Goal: Information Seeking & Learning: Check status

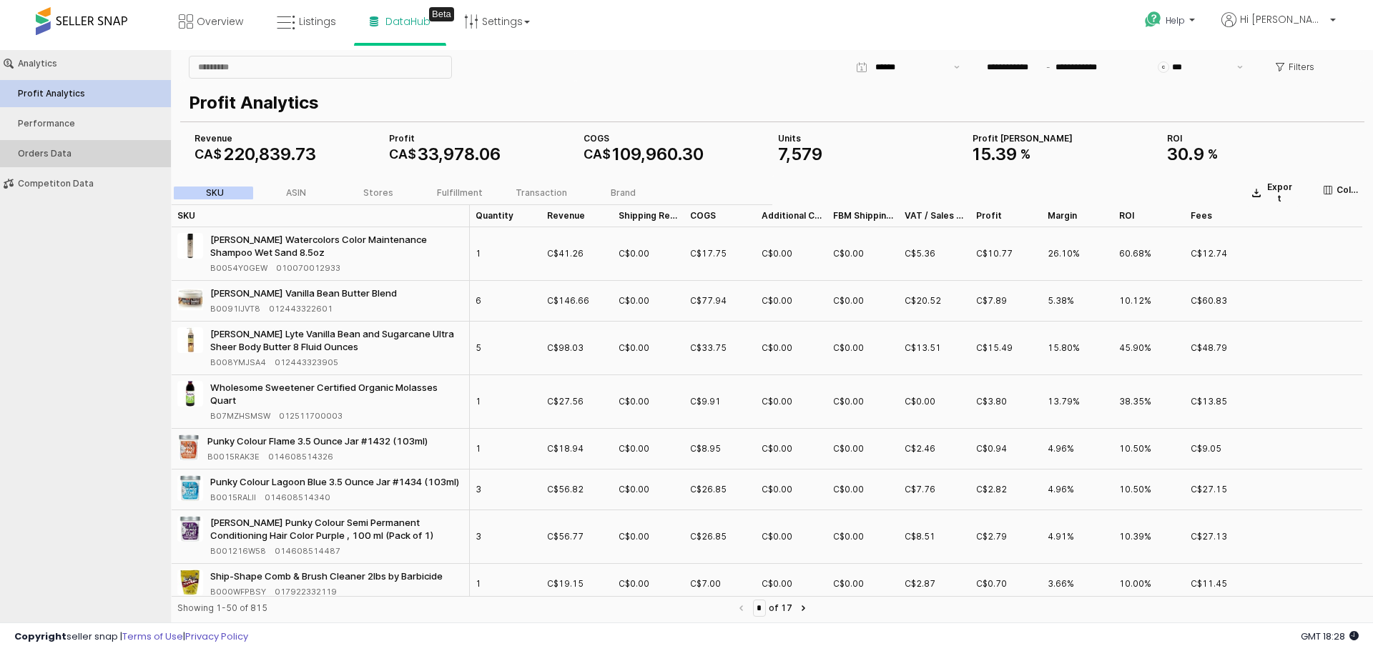
click at [64, 162] on button "Orders Data" at bounding box center [85, 153] width 181 height 27
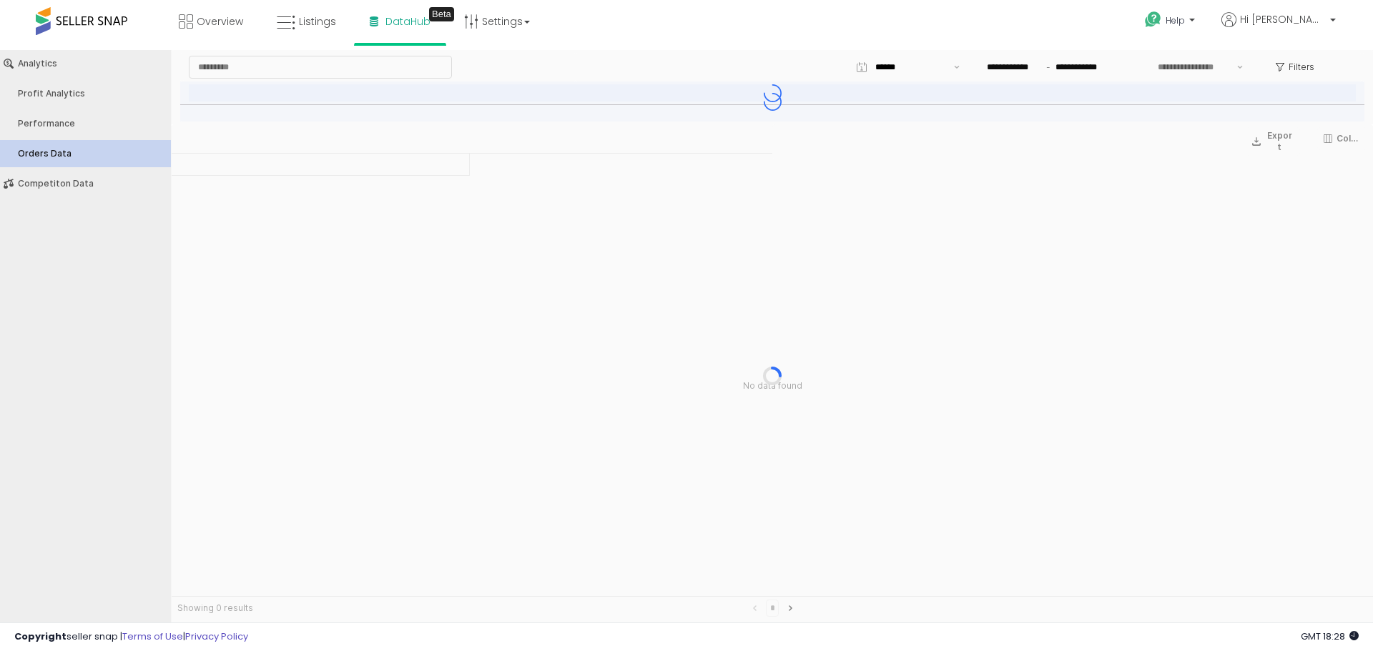
type input "***"
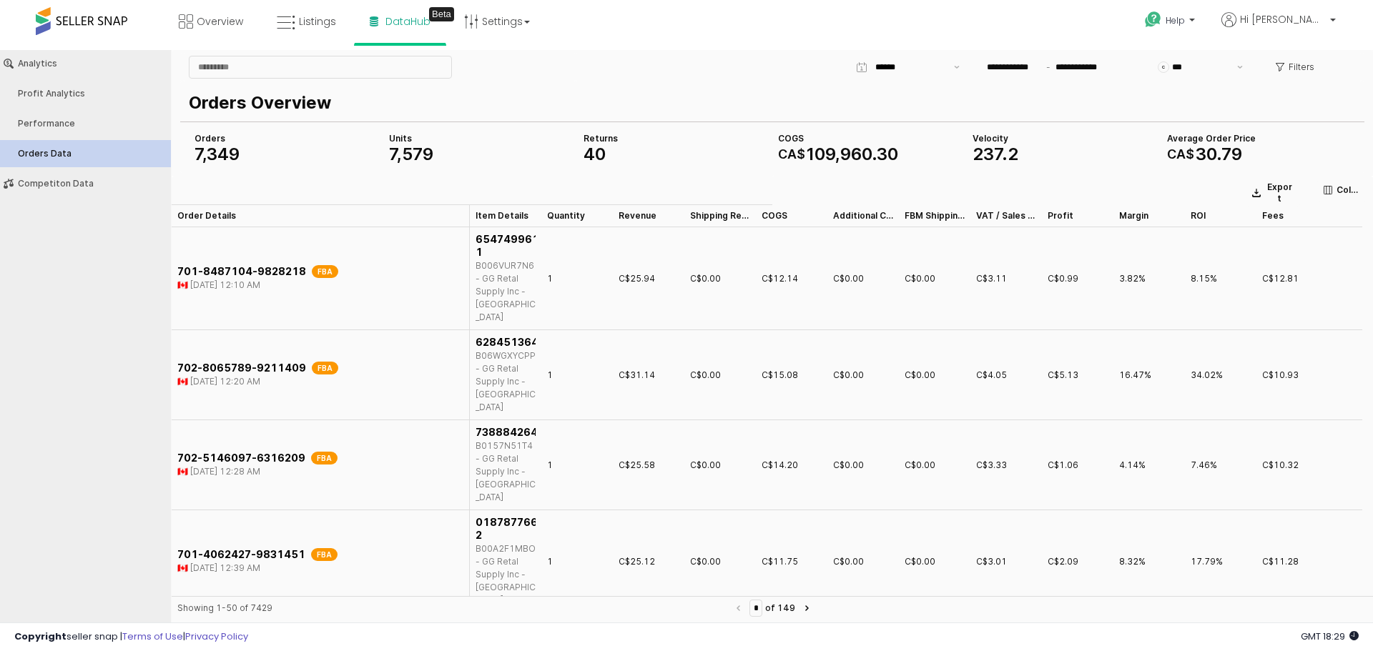
click at [1352, 636] on icon at bounding box center [1353, 635] width 9 height 9
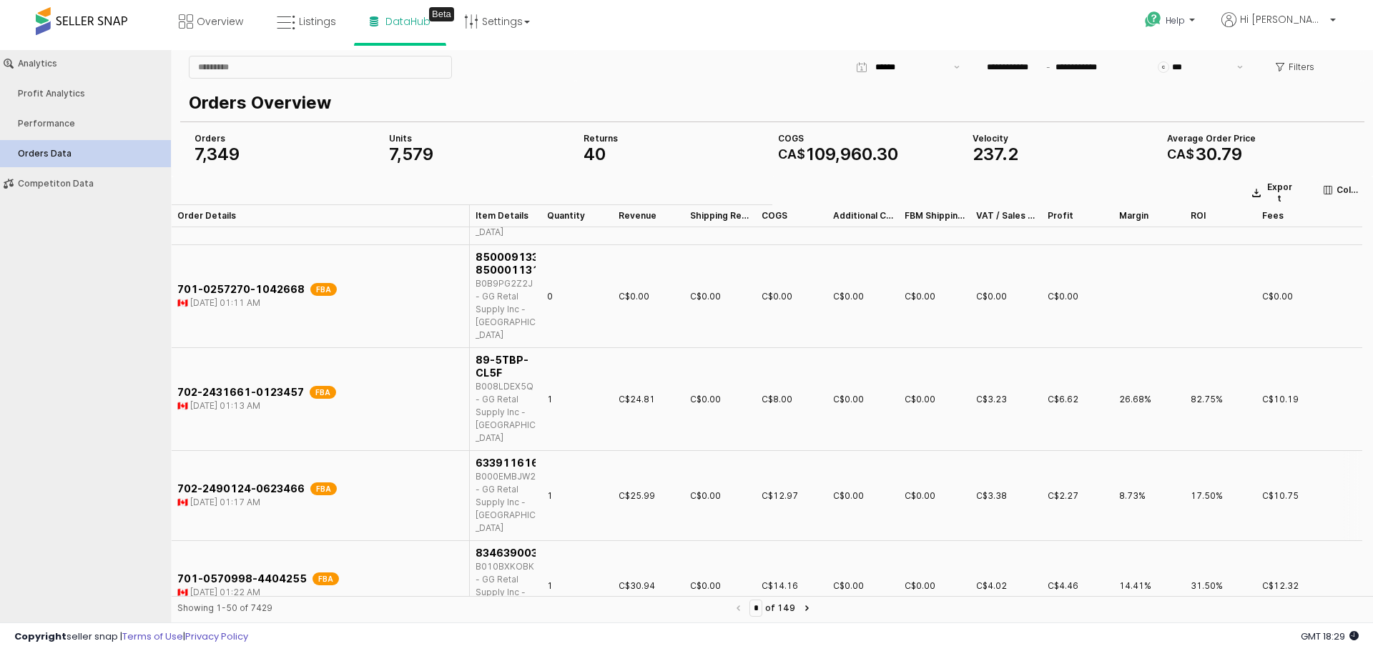
scroll to position [858, 0]
click at [52, 119] on div "Performance" at bounding box center [92, 124] width 149 height 10
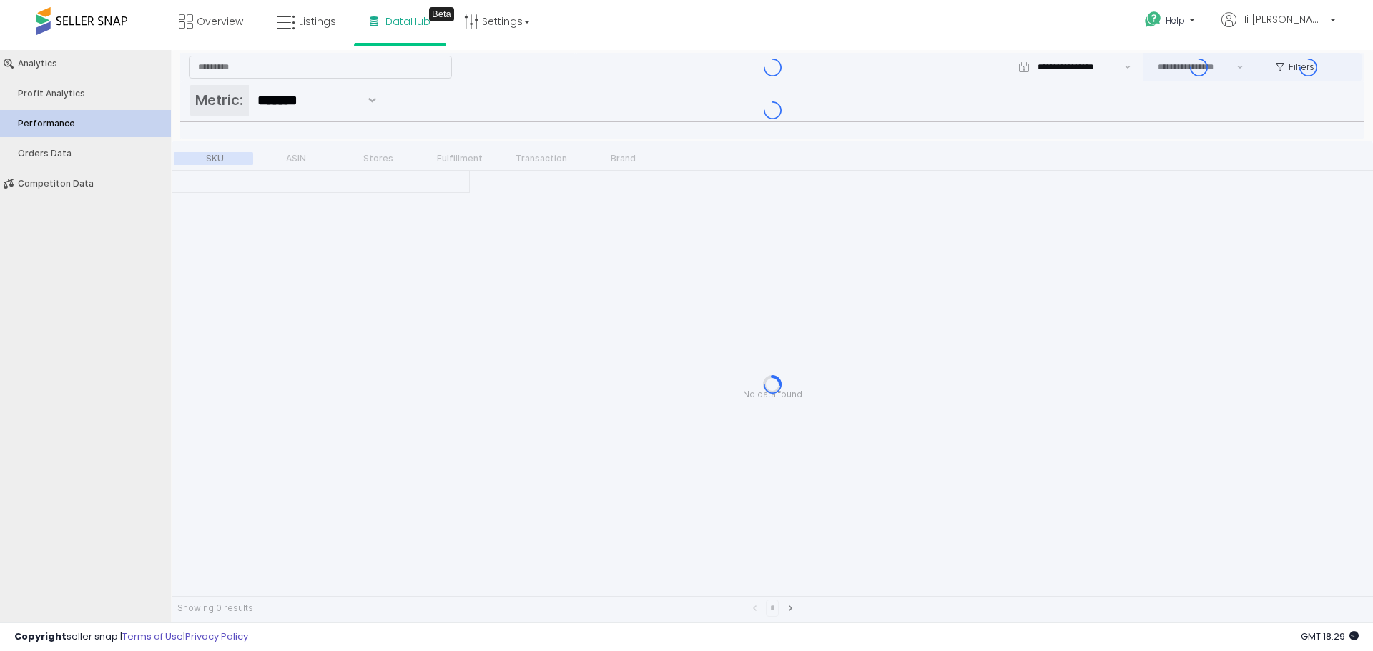
type input "***"
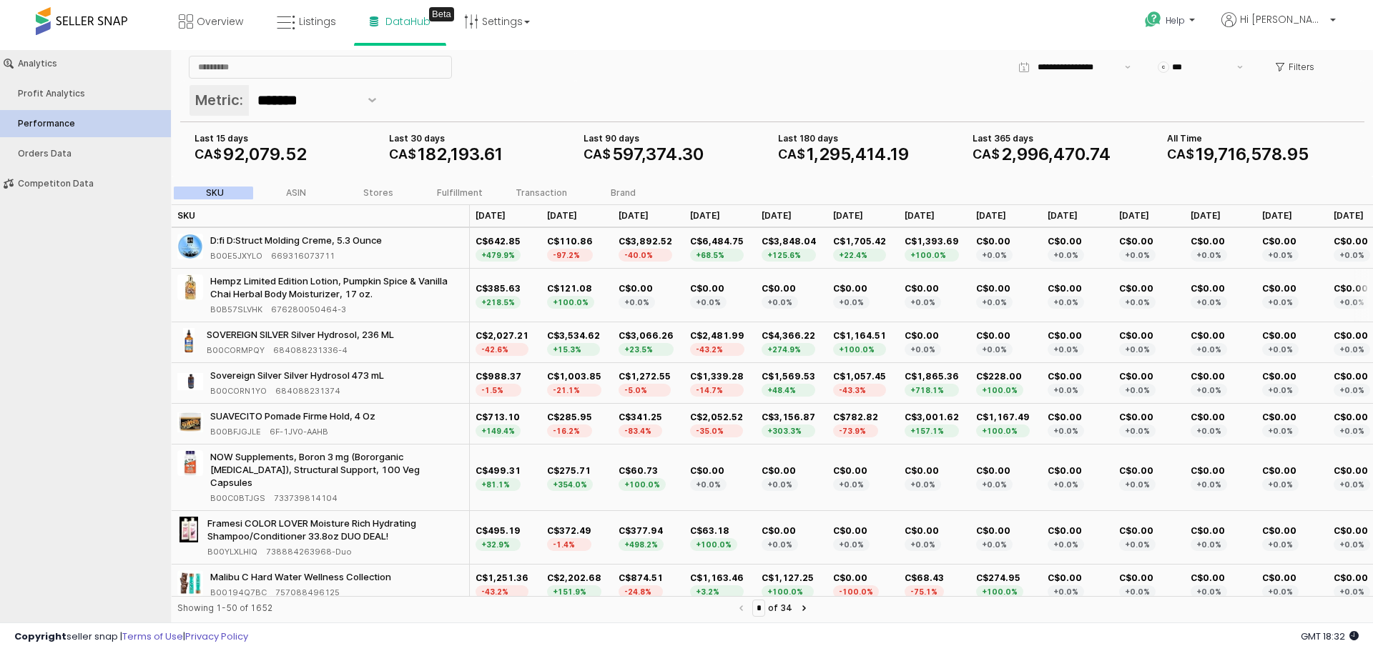
scroll to position [1573, 0]
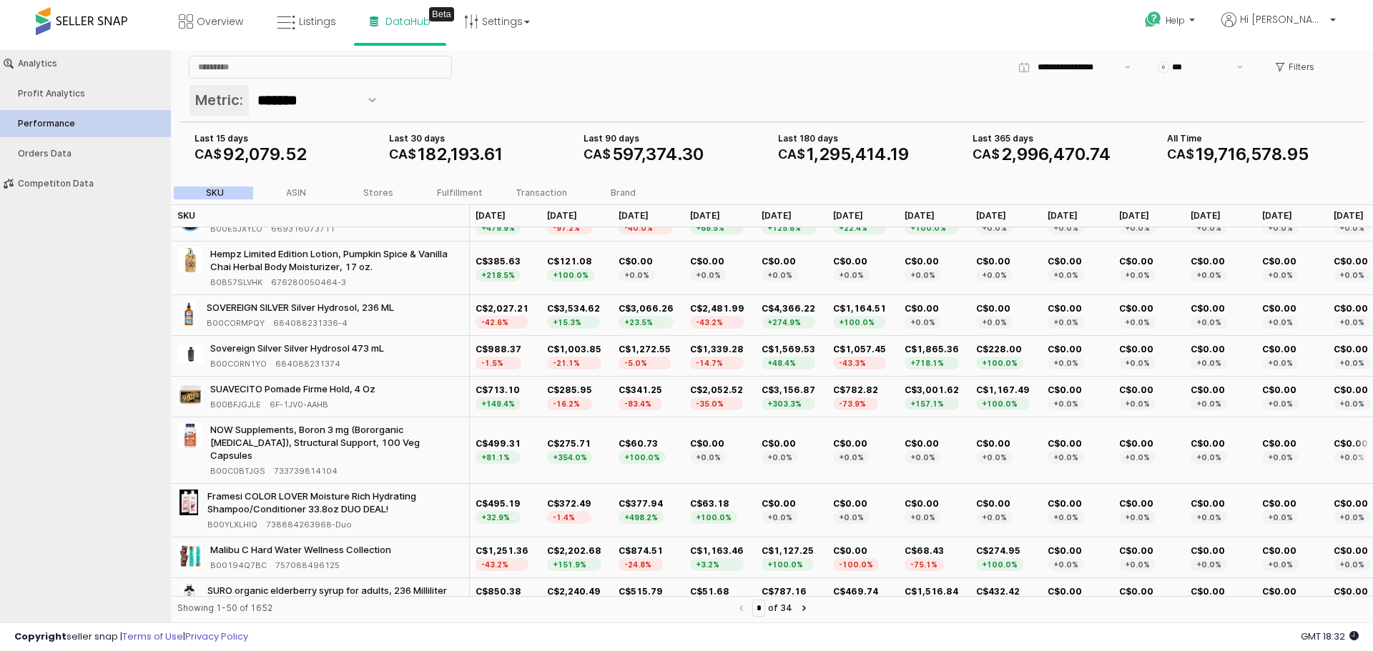
click at [222, 465] on span "B00C0BTJGS" at bounding box center [237, 471] width 55 height 13
copy span "B00C0BTJGS"
click at [248, 465] on span "B00C0BTJGS" at bounding box center [237, 471] width 55 height 13
click at [247, 465] on span "B00C0BTJGS" at bounding box center [237, 471] width 55 height 13
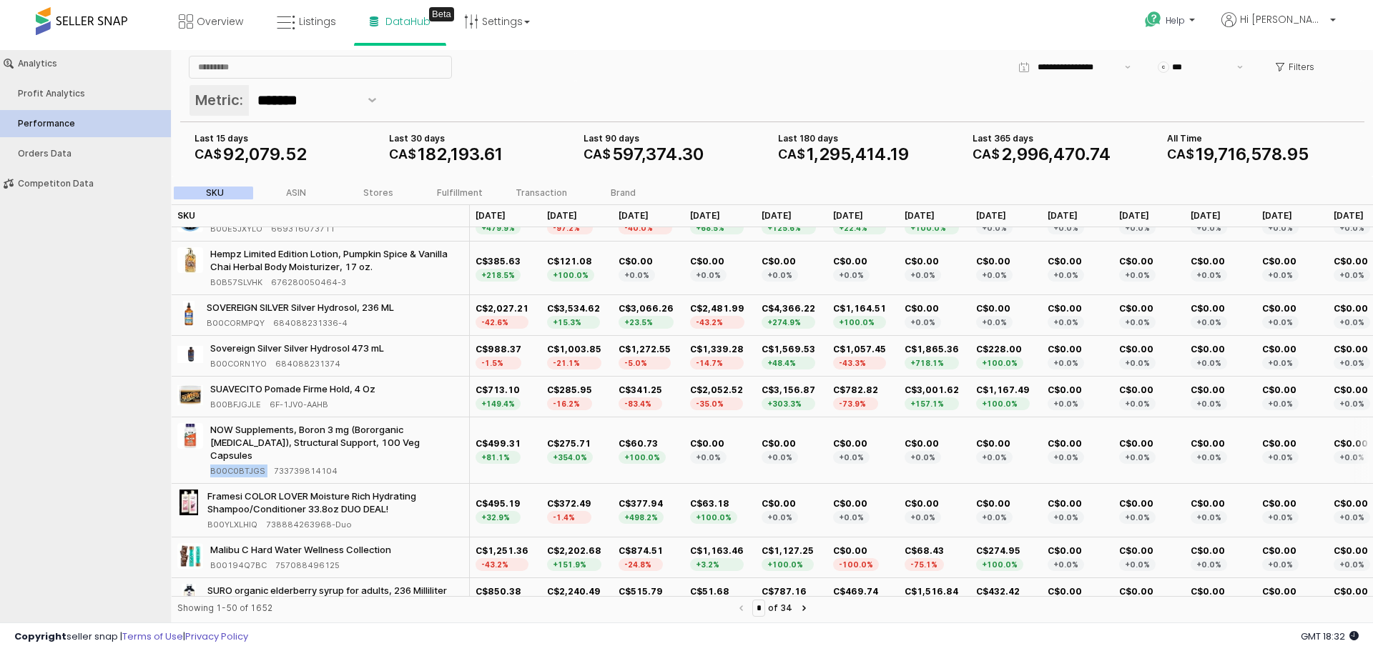
click at [247, 465] on span "B00C0BTJGS" at bounding box center [237, 471] width 55 height 13
copy div "B00C0BTJGS"
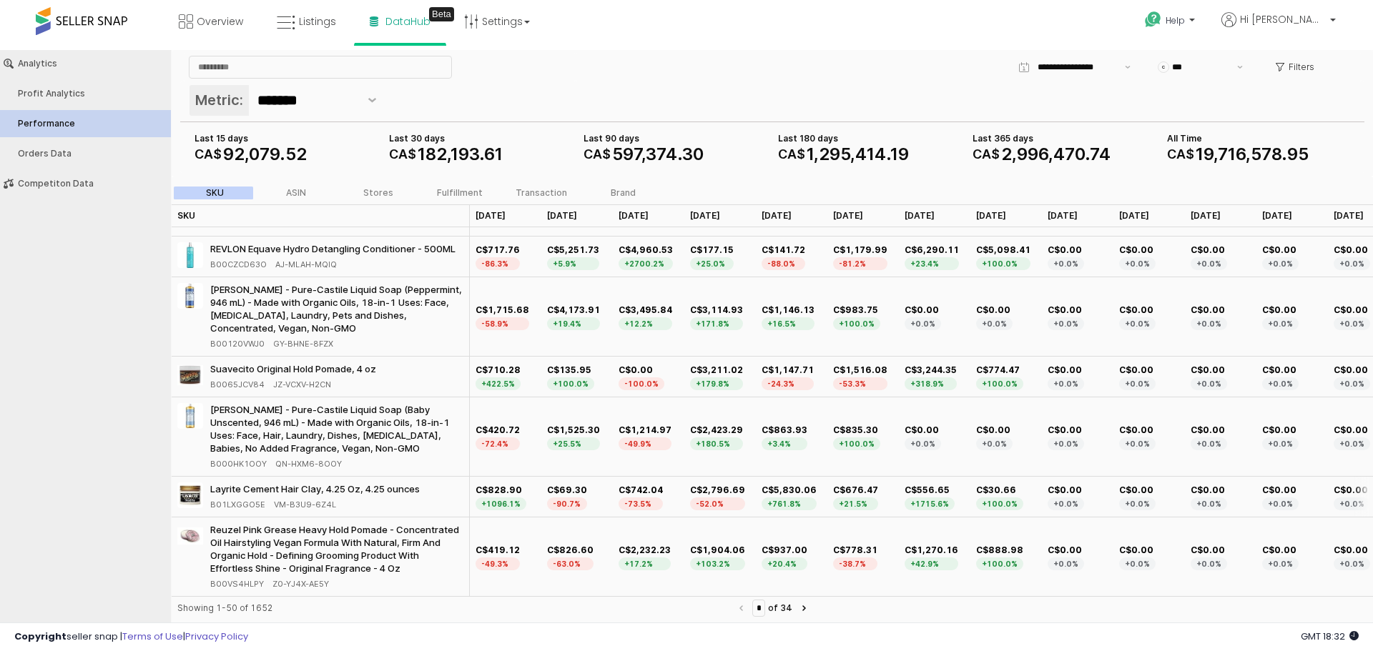
scroll to position [2515, 0]
click at [811, 611] on button "Next page" at bounding box center [803, 608] width 17 height 17
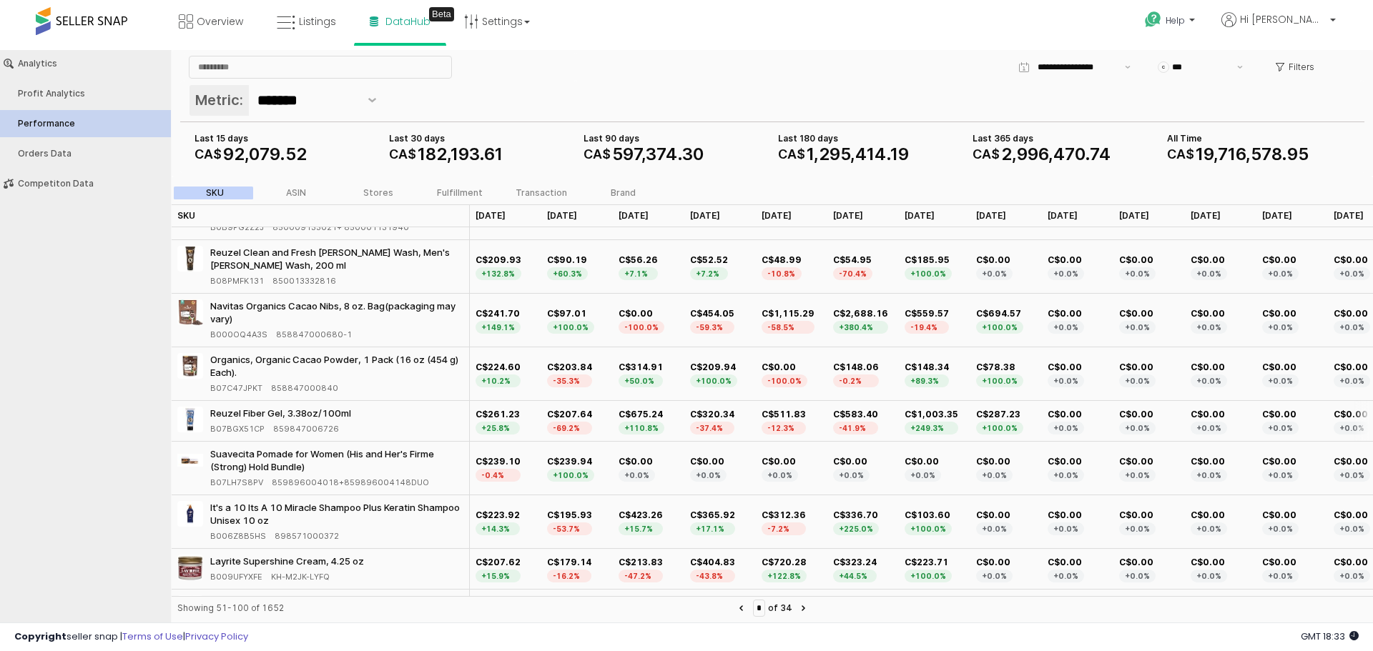
scroll to position [2644, 0]
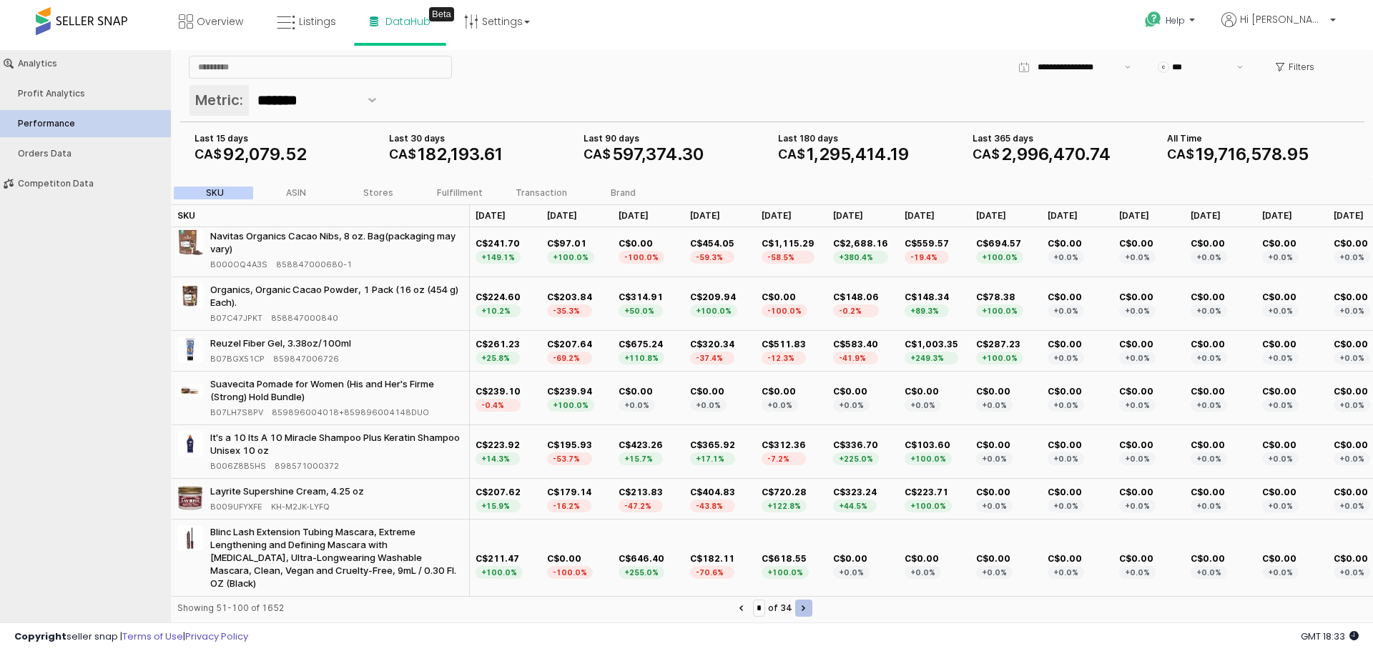
click at [812, 607] on button "Next page" at bounding box center [803, 608] width 17 height 17
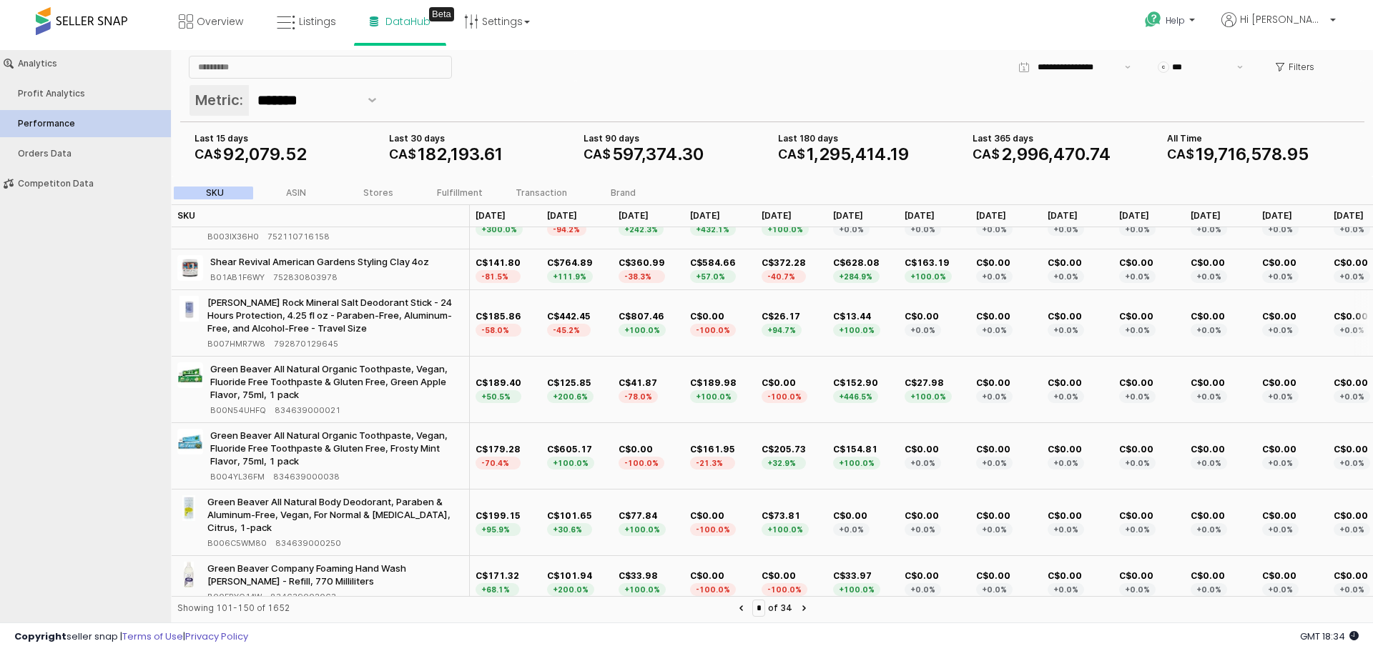
scroll to position [1501, 0]
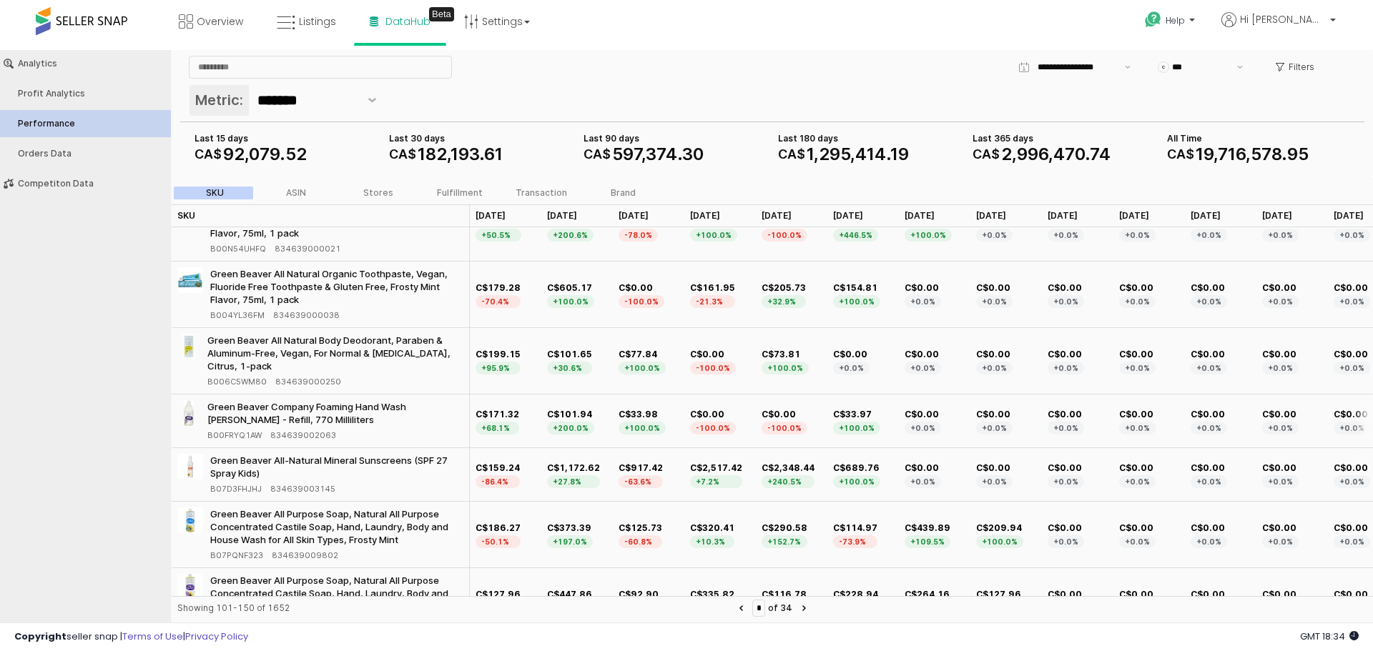
click at [237, 442] on span "B00FRYQ1AW" at bounding box center [234, 435] width 54 height 13
copy span "B00FRYQ1AW"
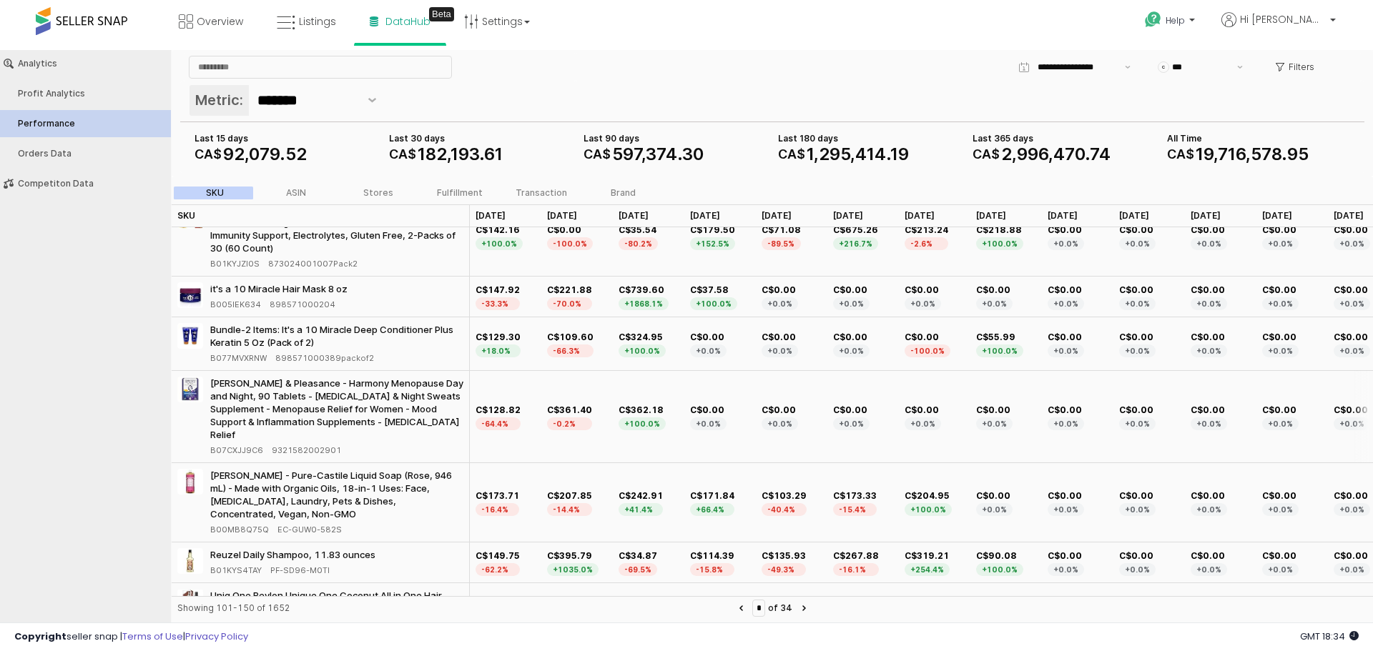
scroll to position [2657, 0]
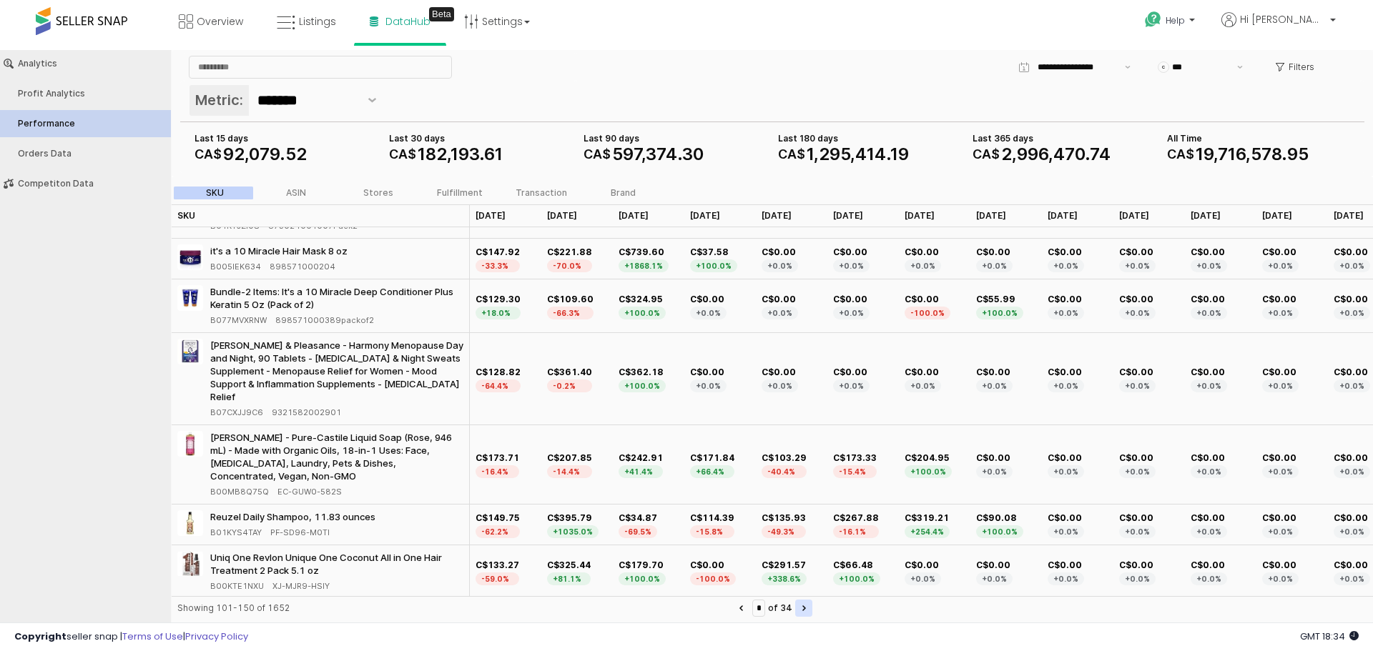
click at [805, 607] on icon "Next page" at bounding box center [804, 608] width 2 height 4
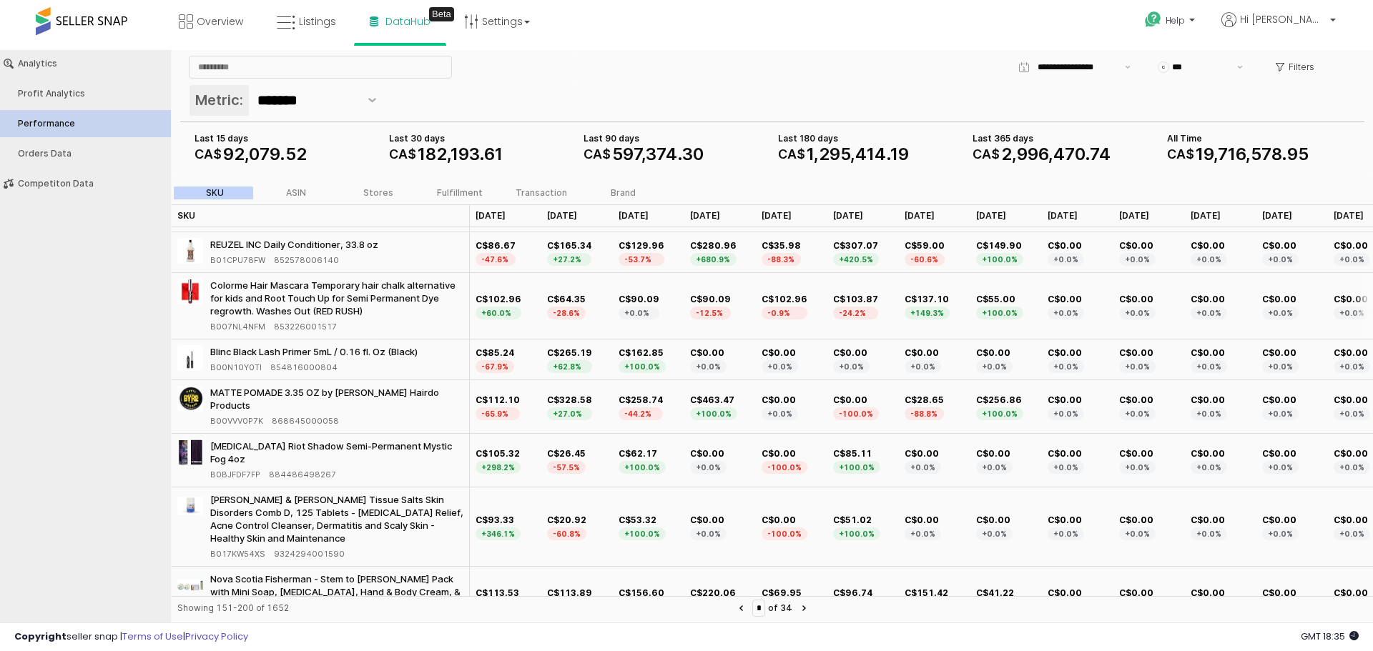
scroll to position [2412, 0]
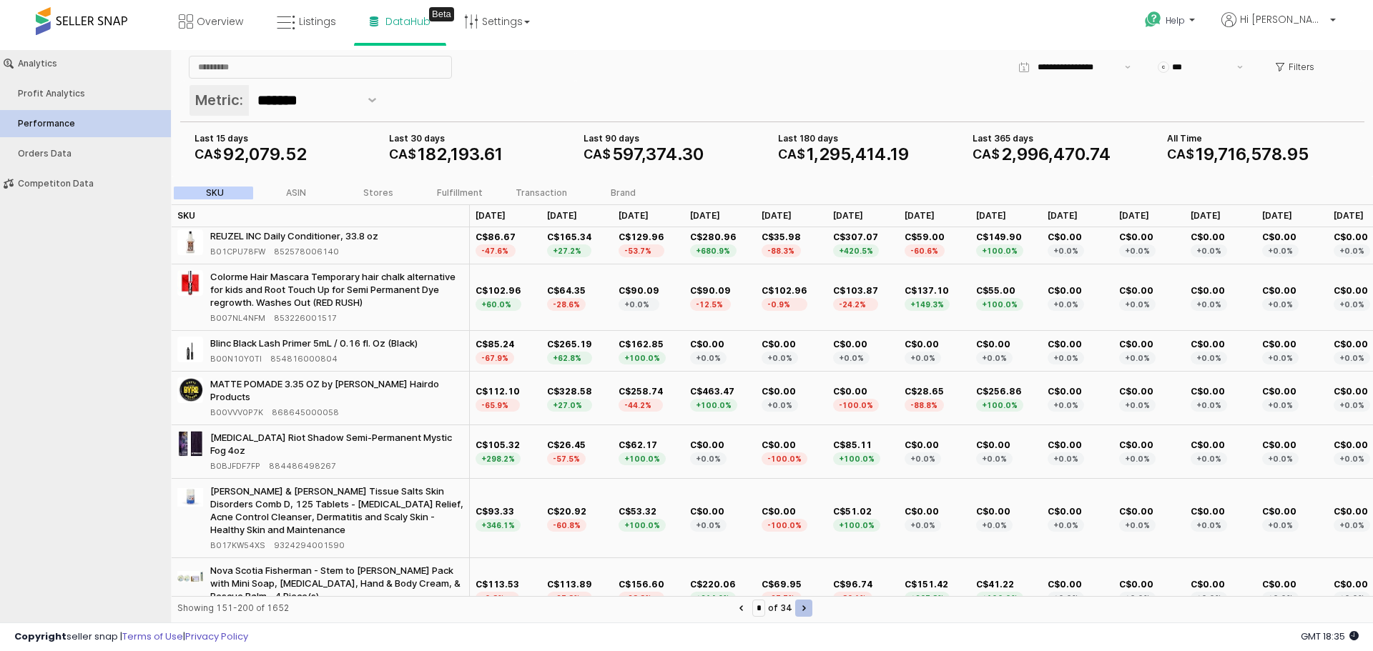
click at [812, 605] on button "Next page" at bounding box center [803, 608] width 17 height 17
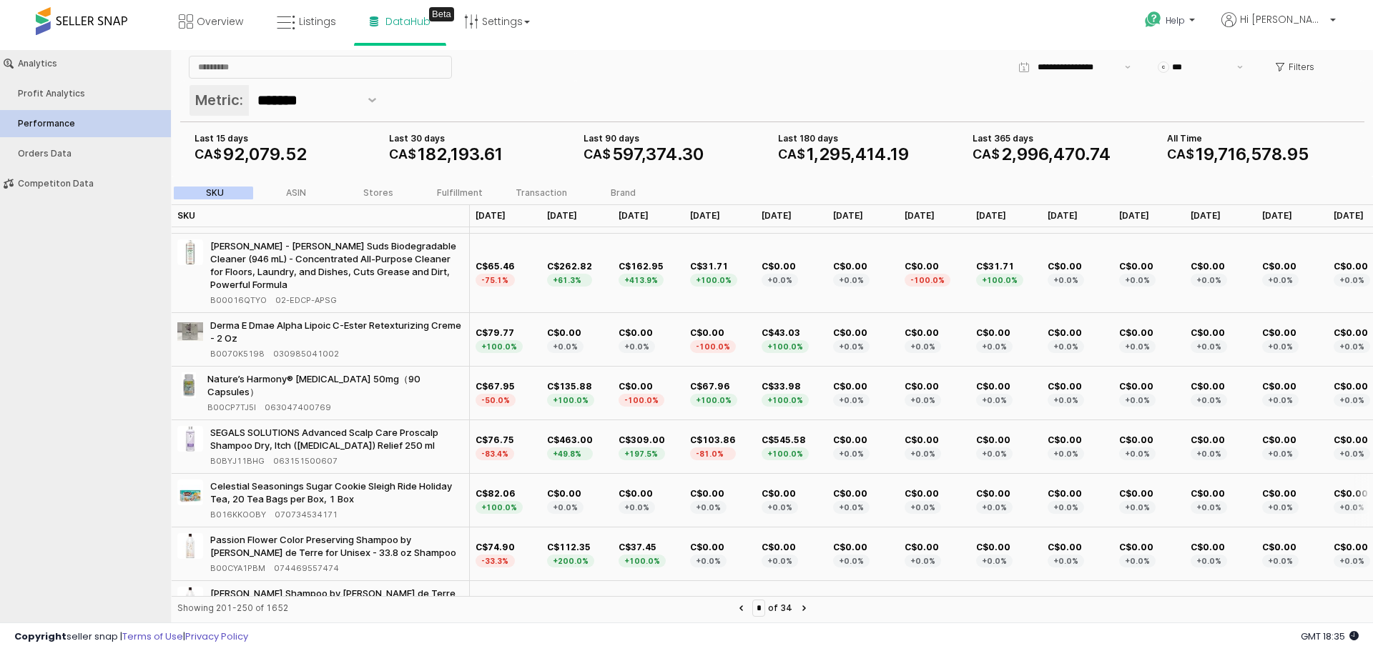
scroll to position [143, 0]
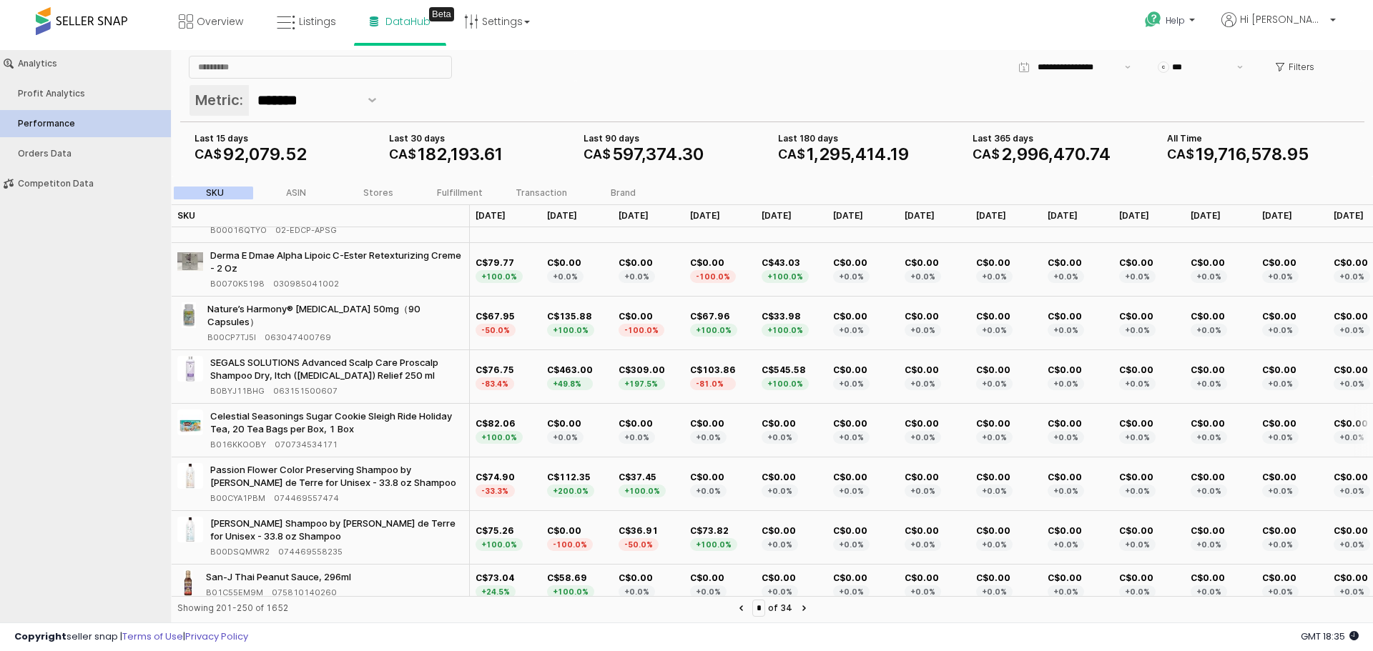
click at [215, 438] on span "B016KKOOBY" at bounding box center [238, 444] width 56 height 13
copy span "B016KKOOBY"
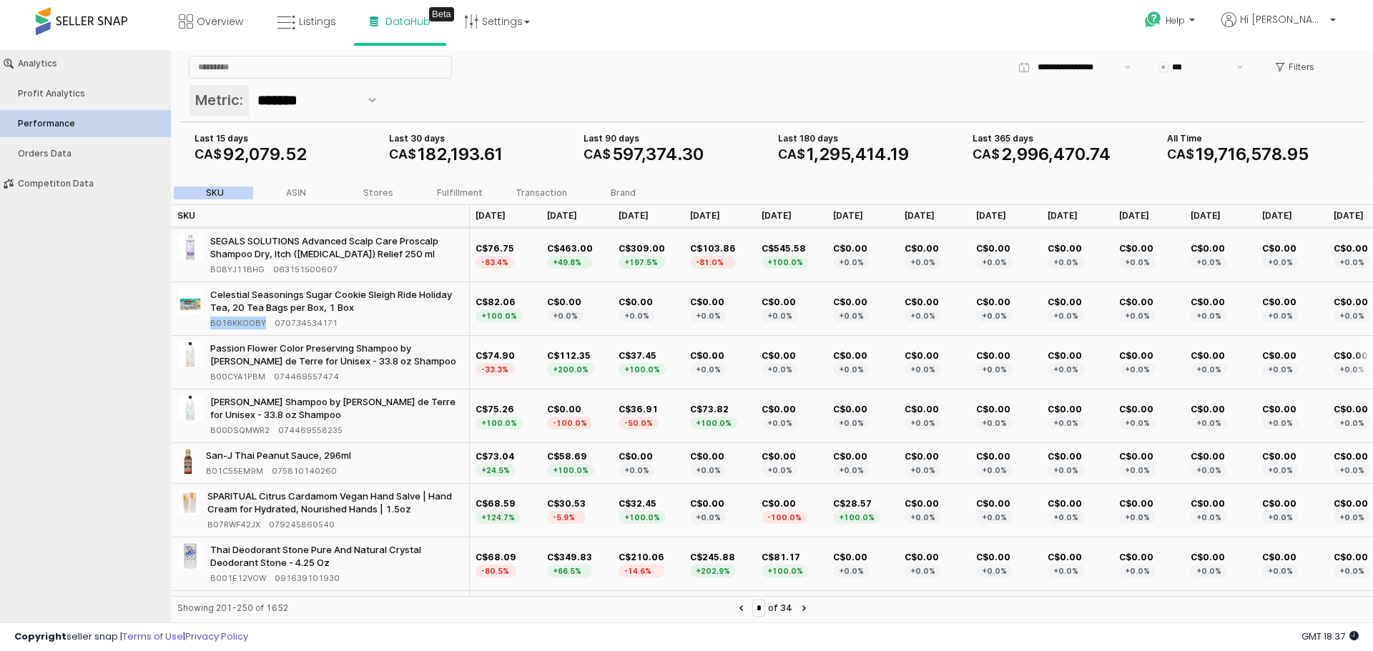
scroll to position [286, 0]
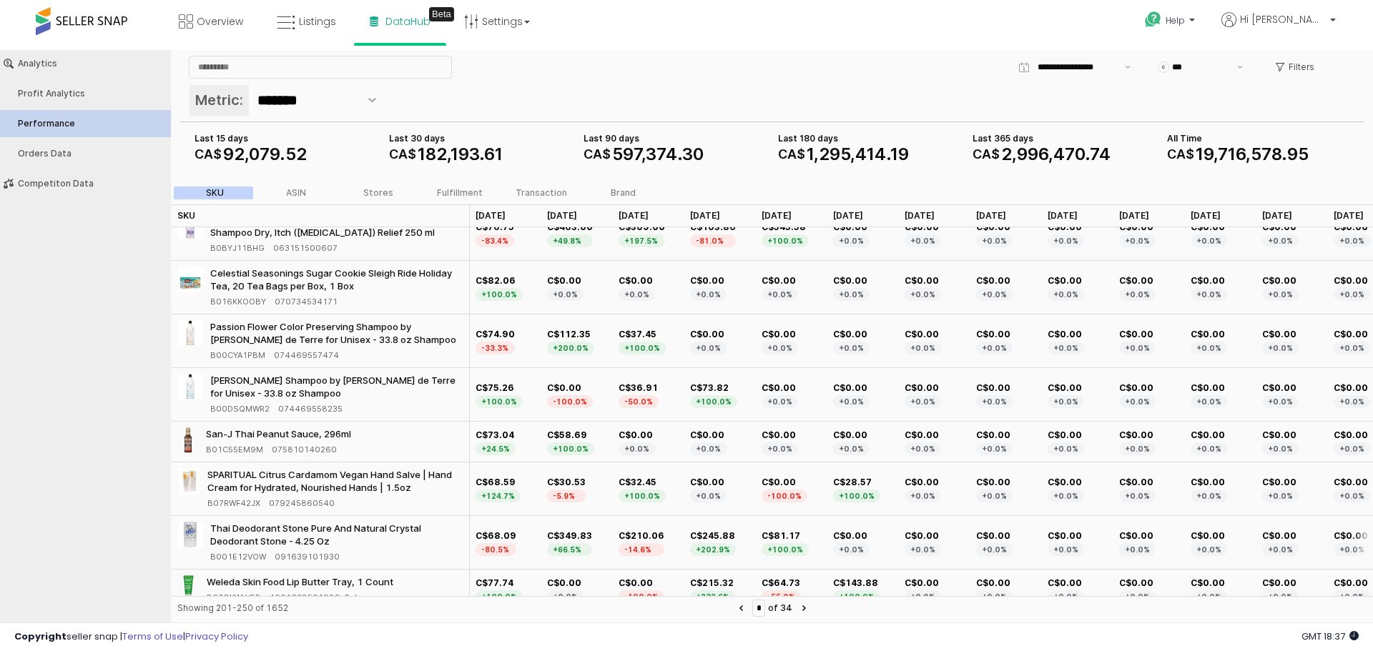
click at [226, 551] on span "B001E12VOW" at bounding box center [238, 557] width 56 height 13
copy span "B001E12VOW"
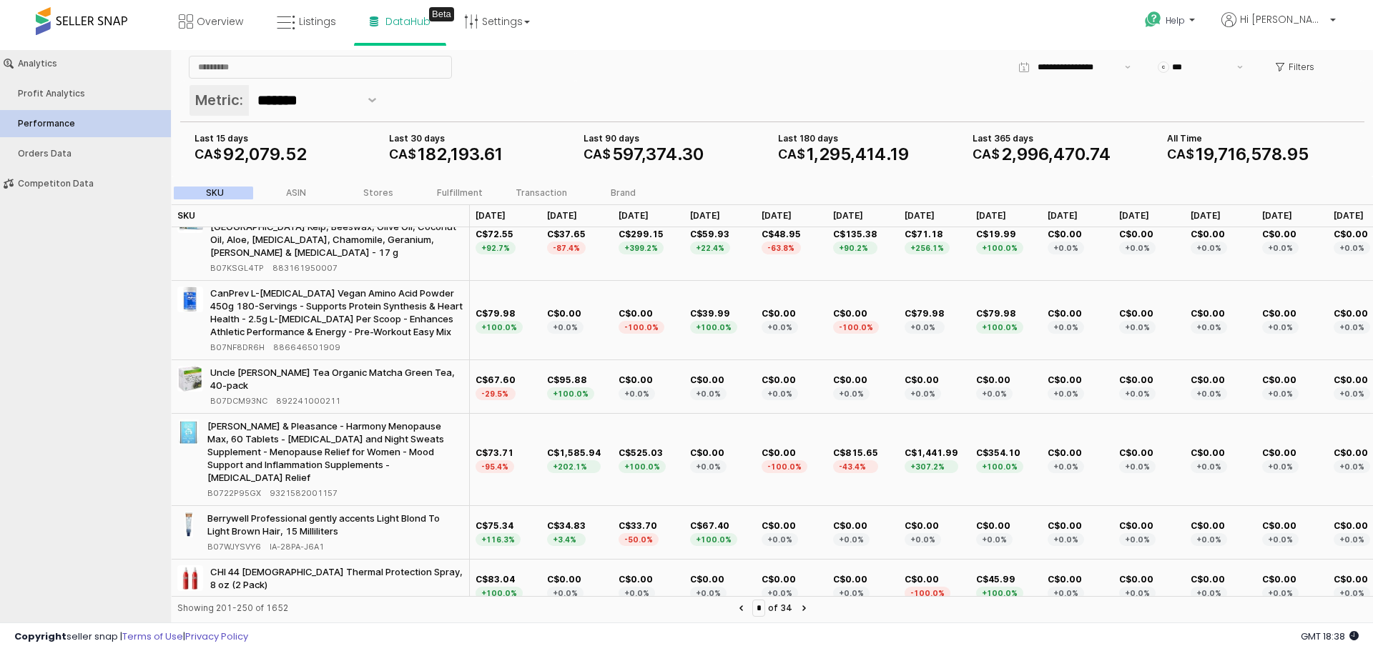
scroll to position [2477, 0]
click at [806, 606] on icon "Next page" at bounding box center [804, 609] width 4 height 6
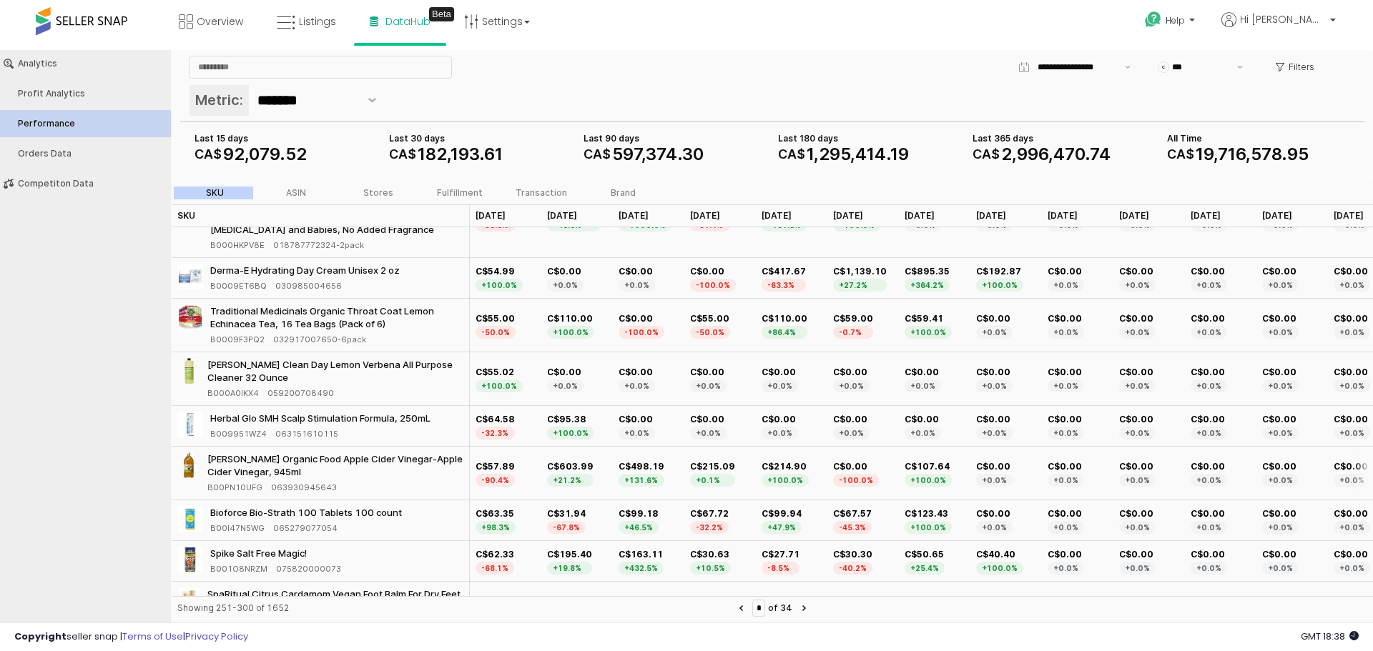
scroll to position [71, 0]
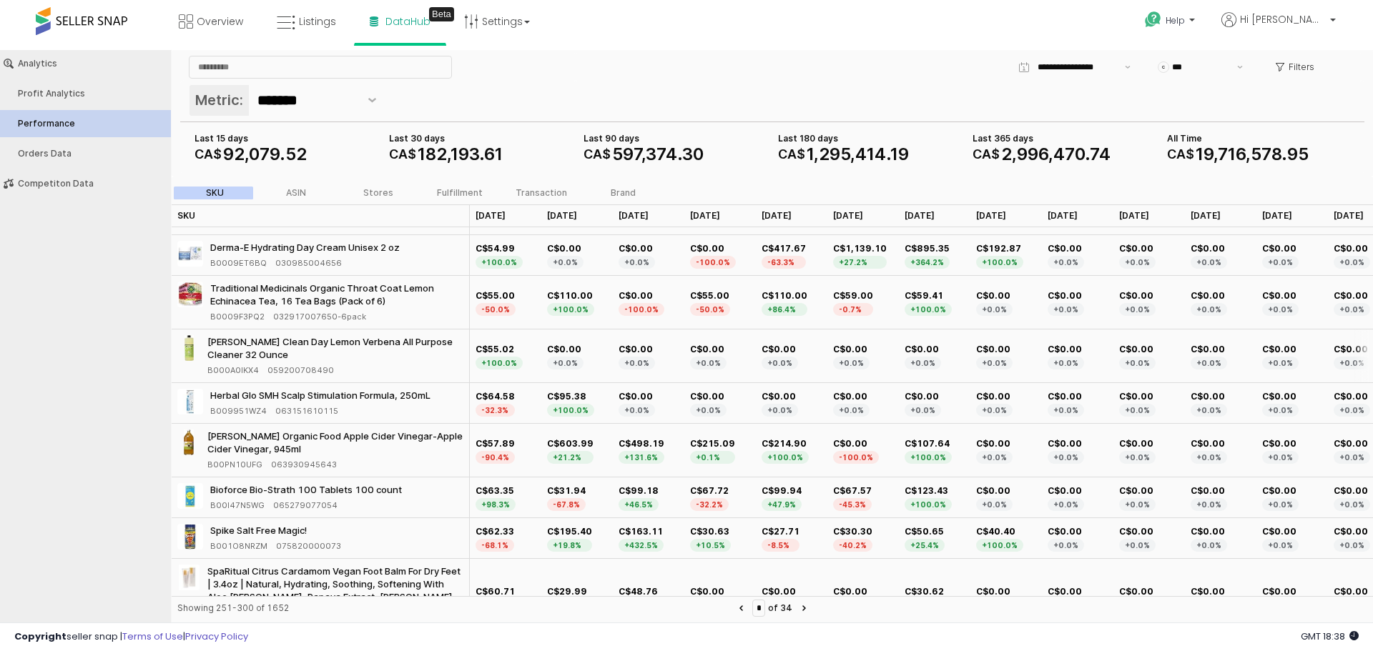
click at [226, 373] on span "B000A0IKX4" at bounding box center [232, 370] width 51 height 13
copy span "B000A0IKX4"
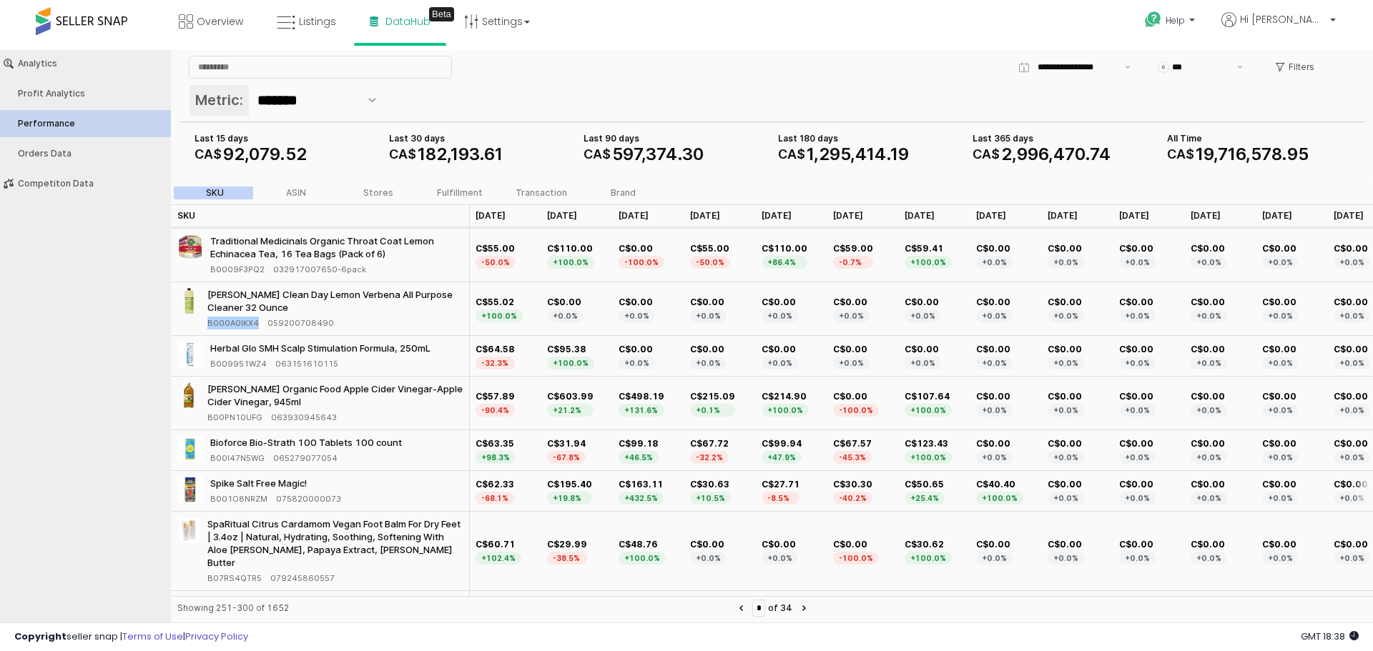
scroll to position [143, 0]
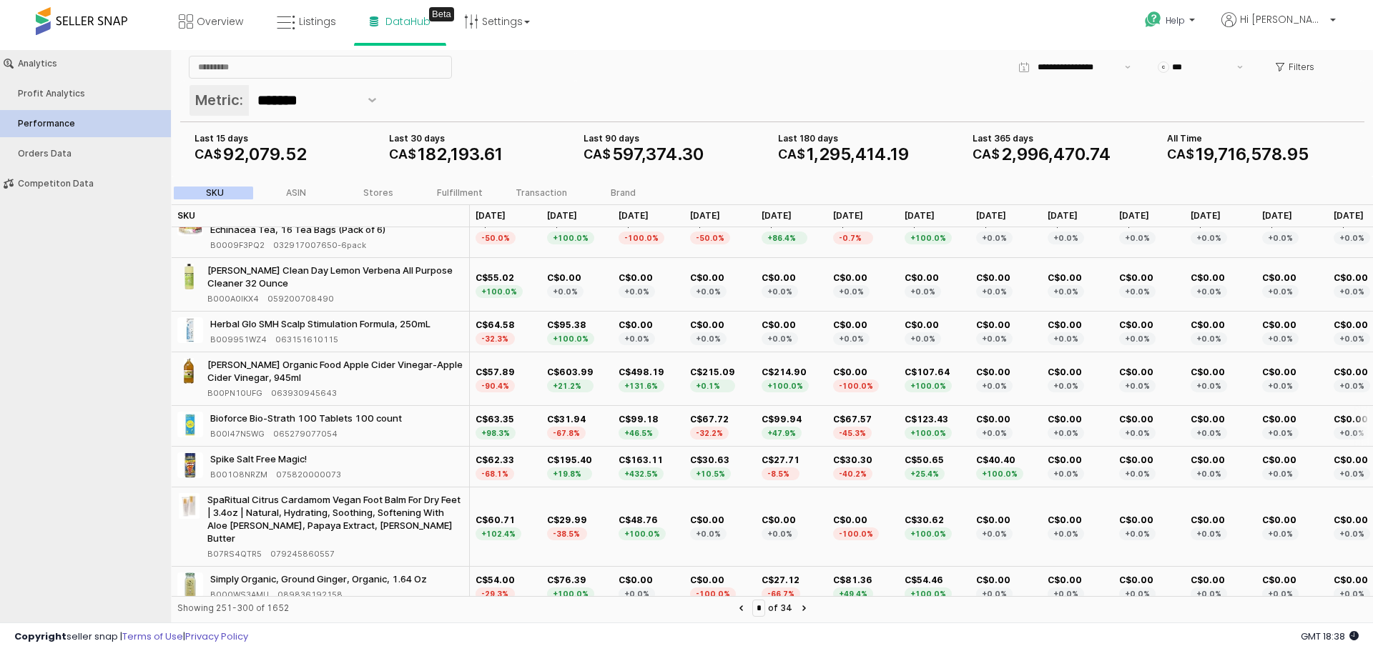
click at [219, 435] on span "B00I47N5WG" at bounding box center [237, 434] width 54 height 13
copy span "B00I47N5WG"
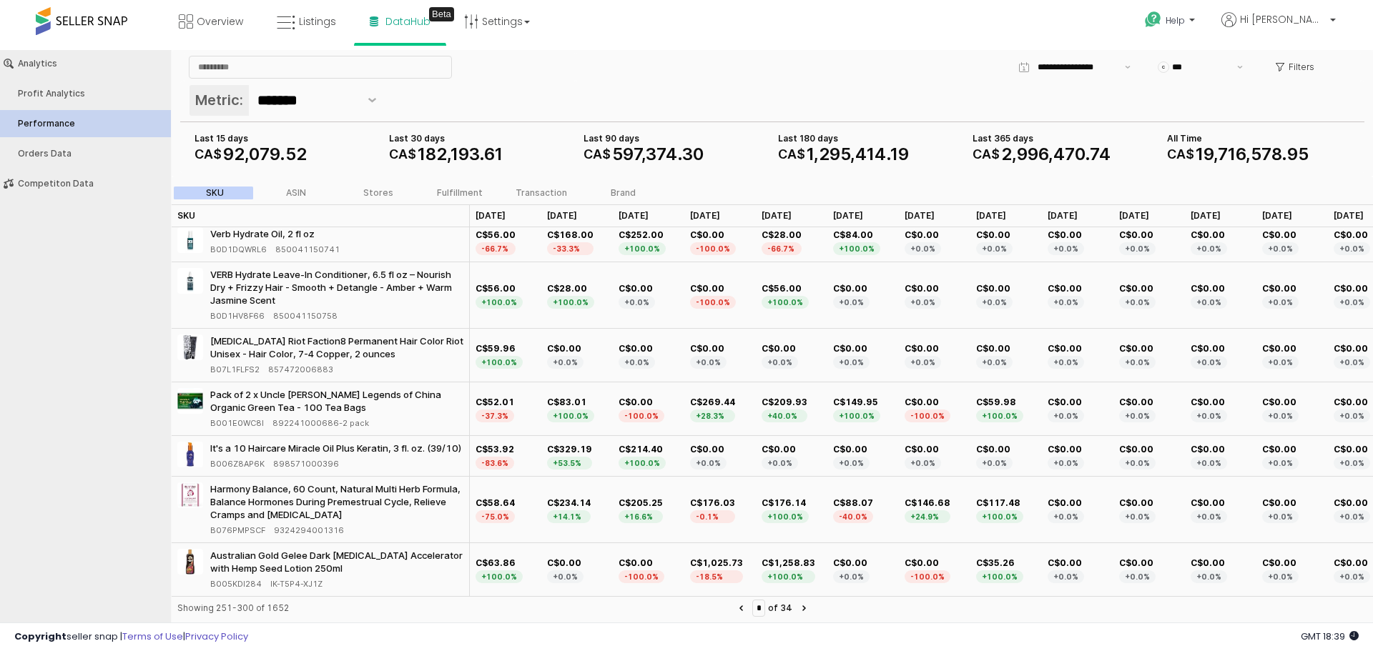
scroll to position [2425, 0]
click at [806, 611] on icon "Next page" at bounding box center [804, 609] width 4 height 6
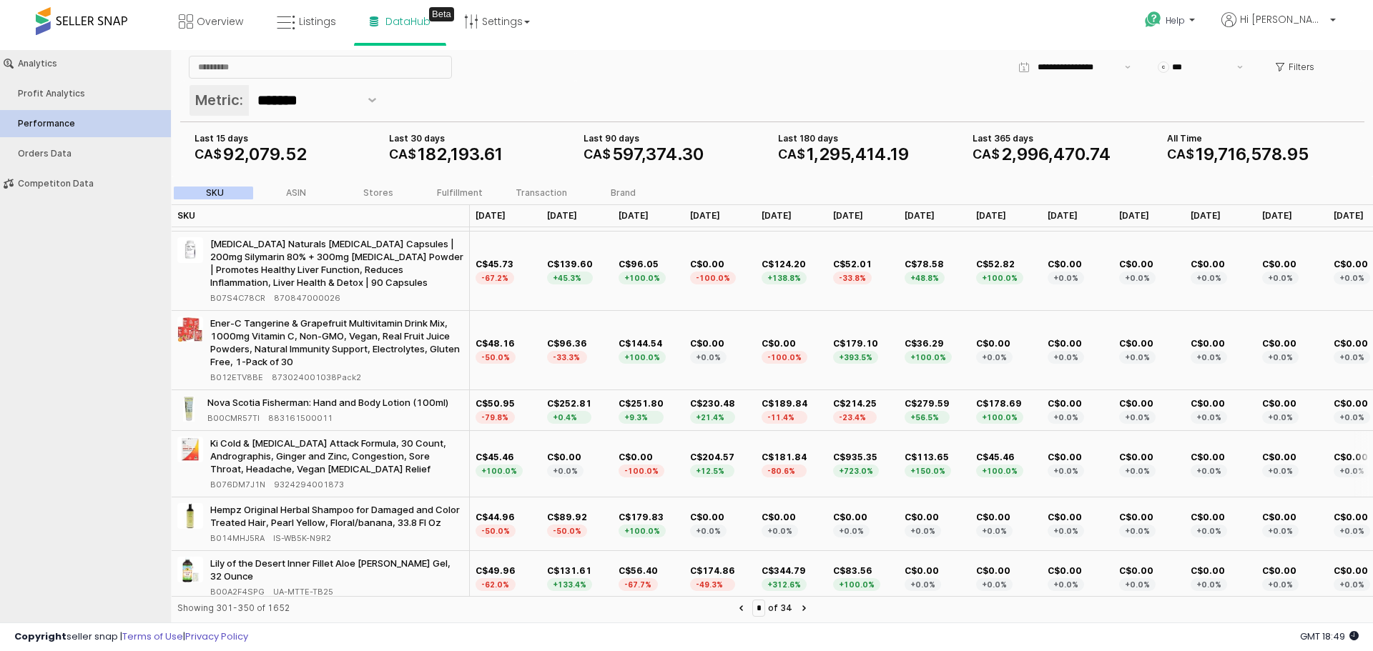
scroll to position [2580, 0]
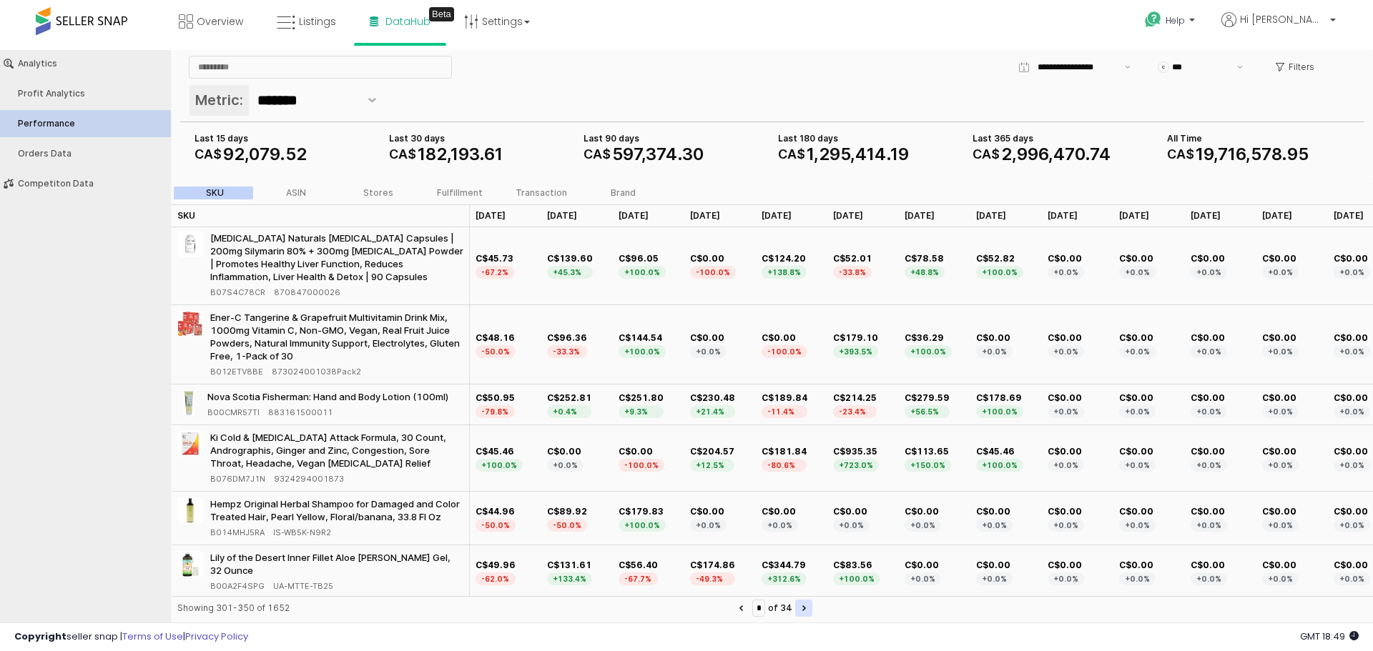
click at [810, 611] on button "Next page" at bounding box center [803, 608] width 17 height 17
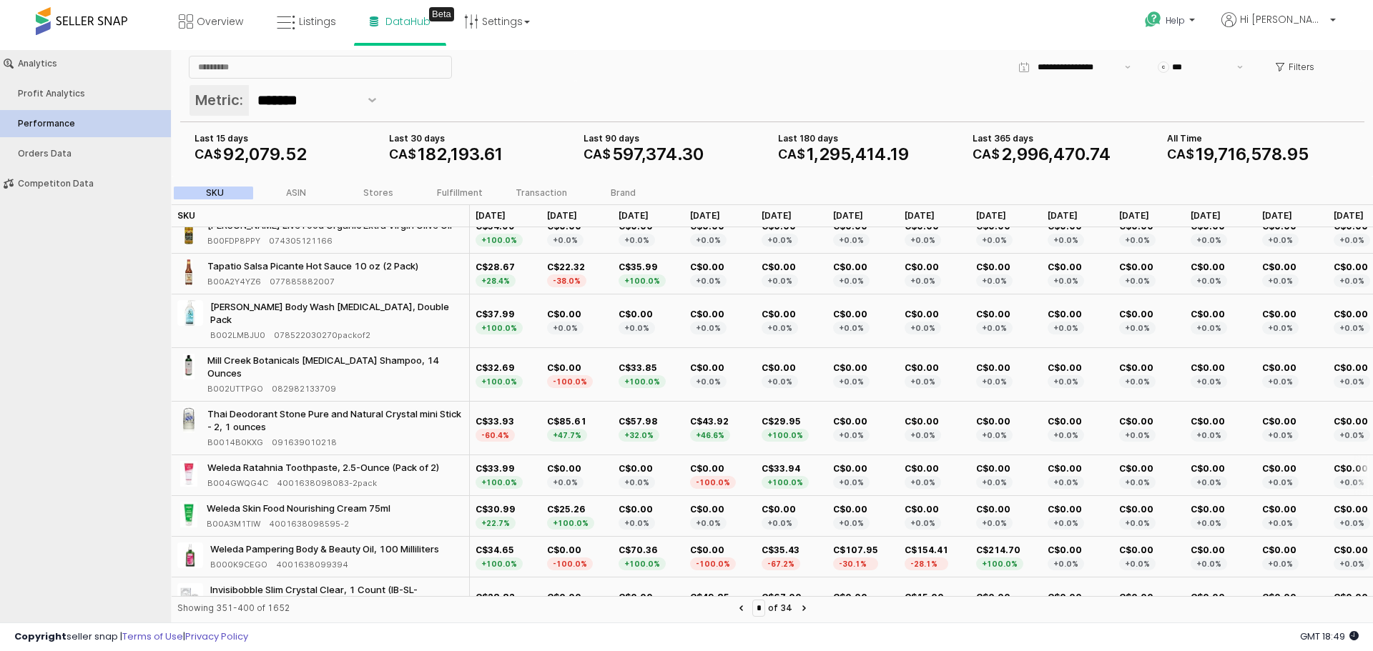
scroll to position [572, 0]
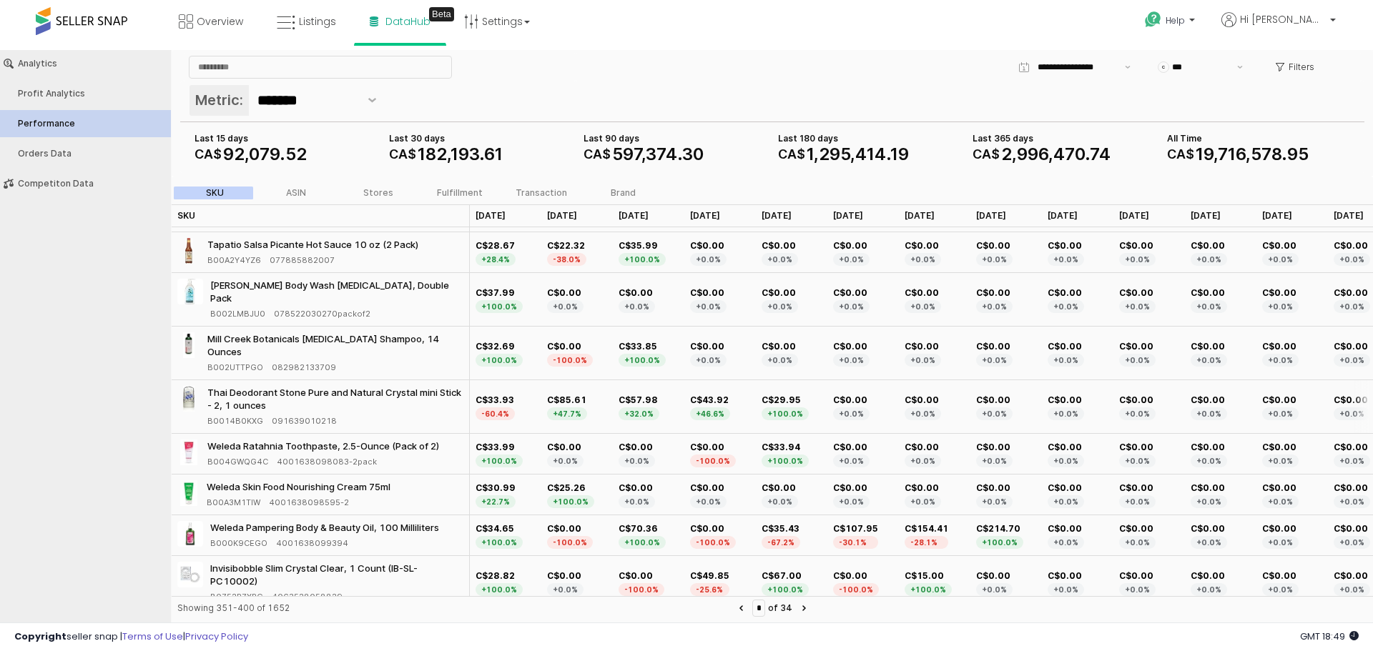
click at [235, 415] on span "B0014B0KXG" at bounding box center [235, 421] width 56 height 13
copy span "B0014B0KXG"
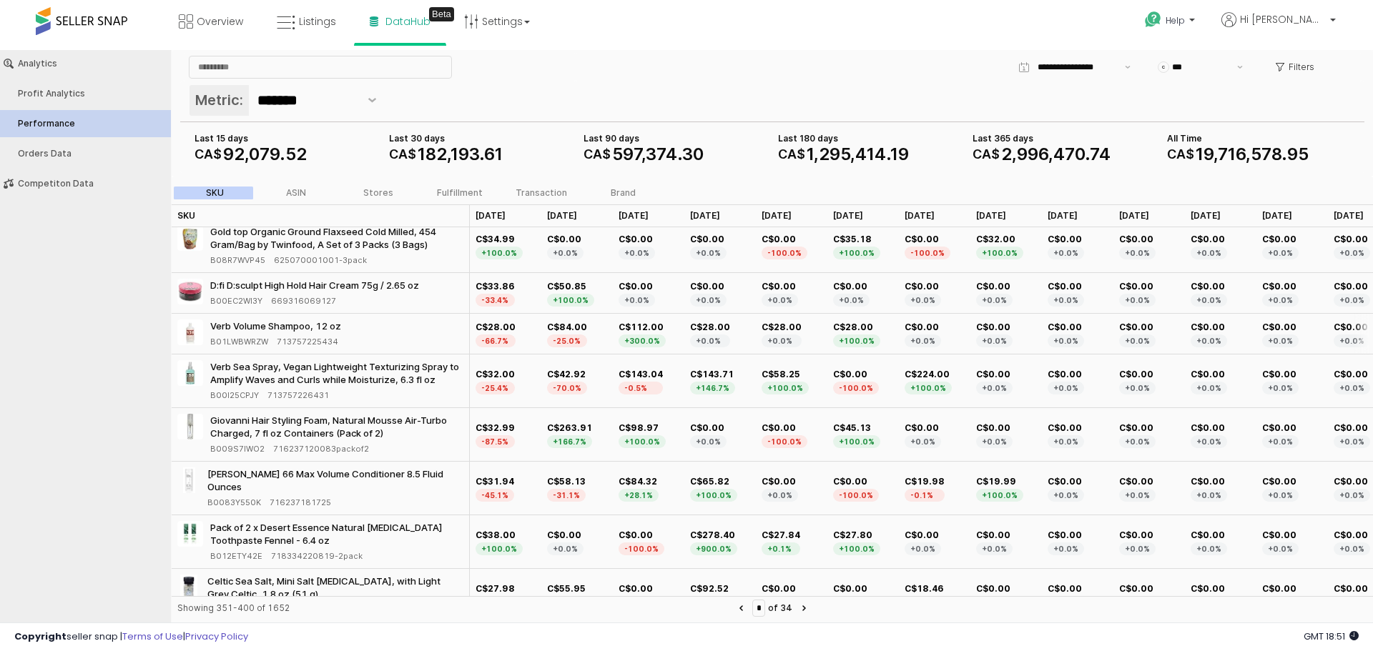
scroll to position [1072, 0]
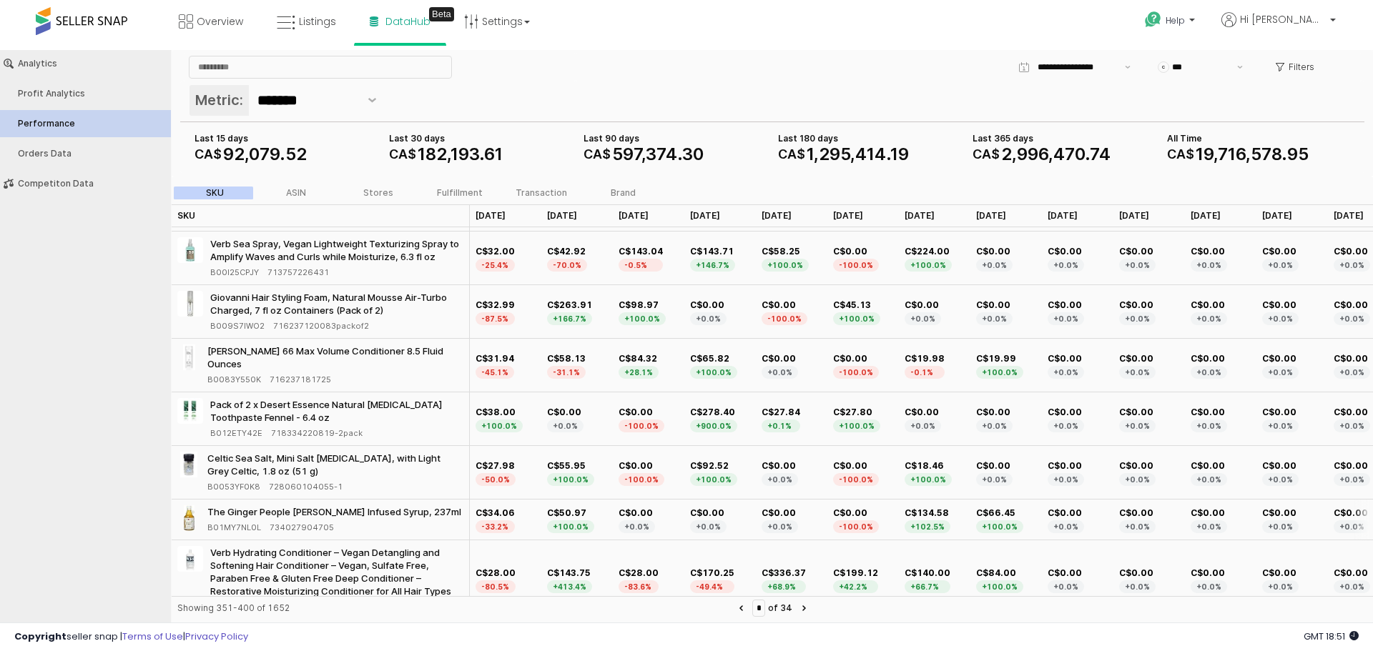
click at [241, 521] on span "B01MY7NL0L" at bounding box center [234, 527] width 54 height 13
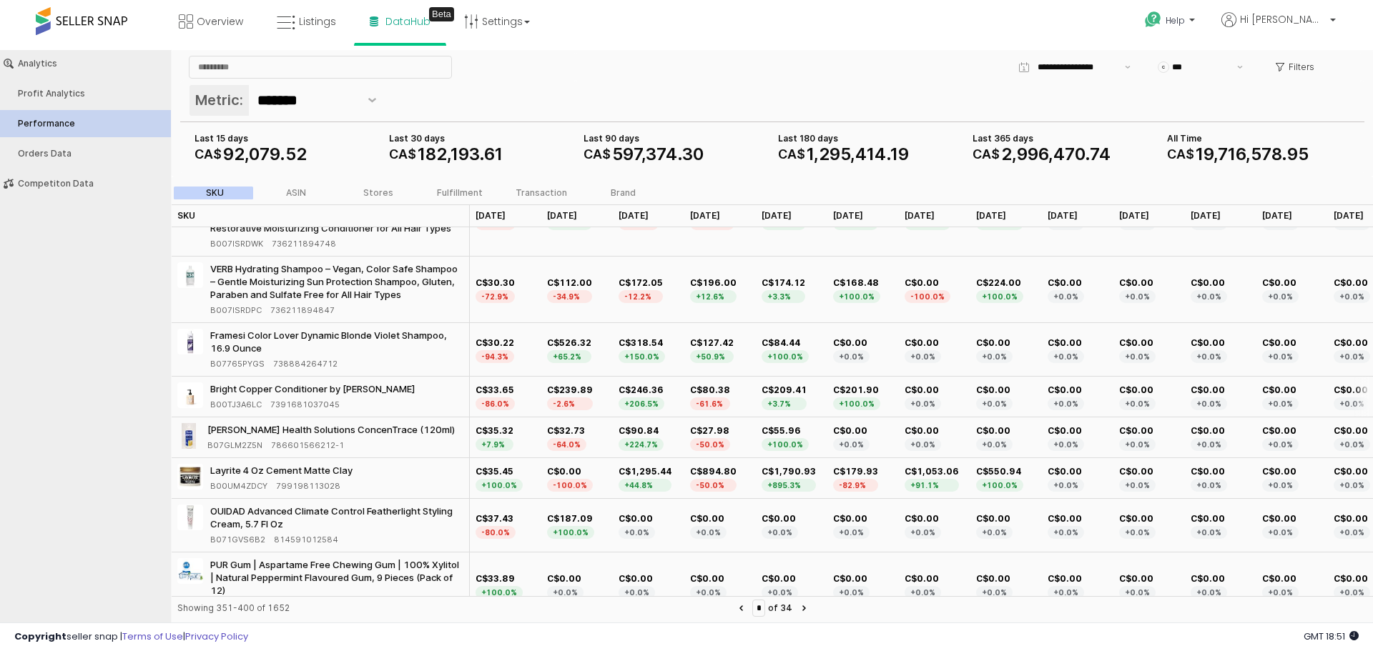
scroll to position [1358, 0]
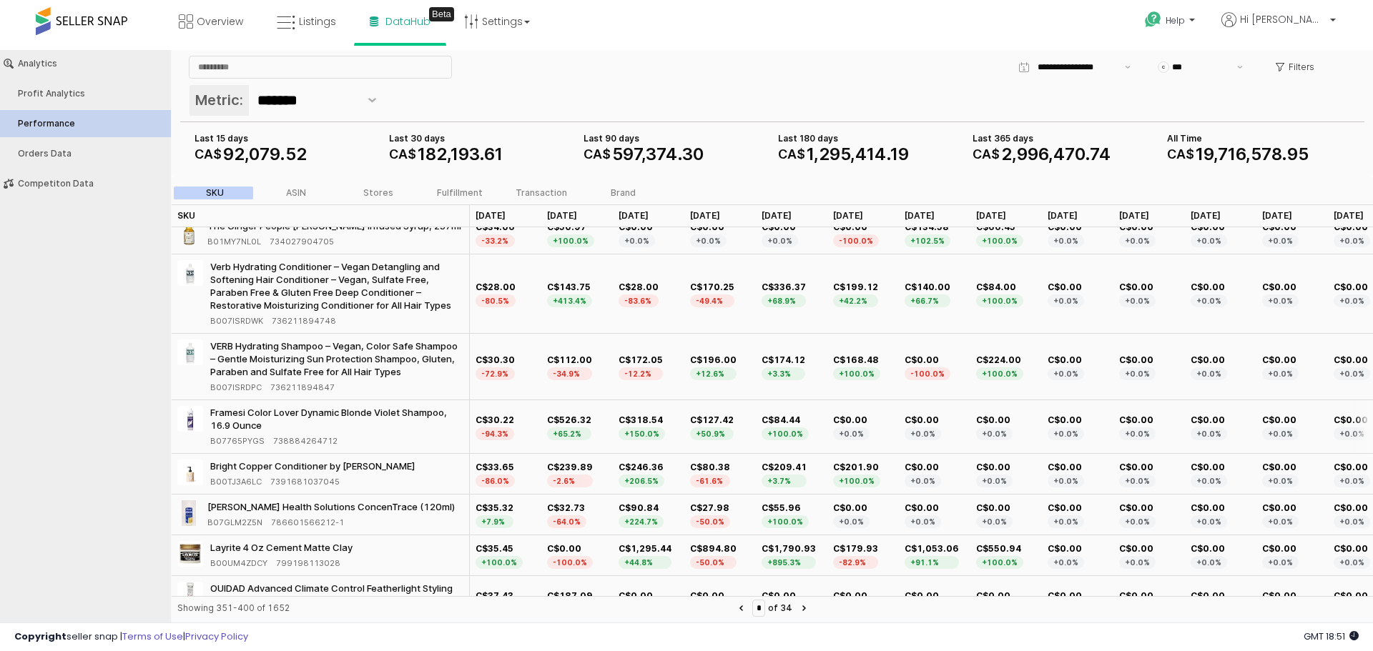
click at [232, 438] on span "B07765PYGS" at bounding box center [237, 441] width 54 height 13
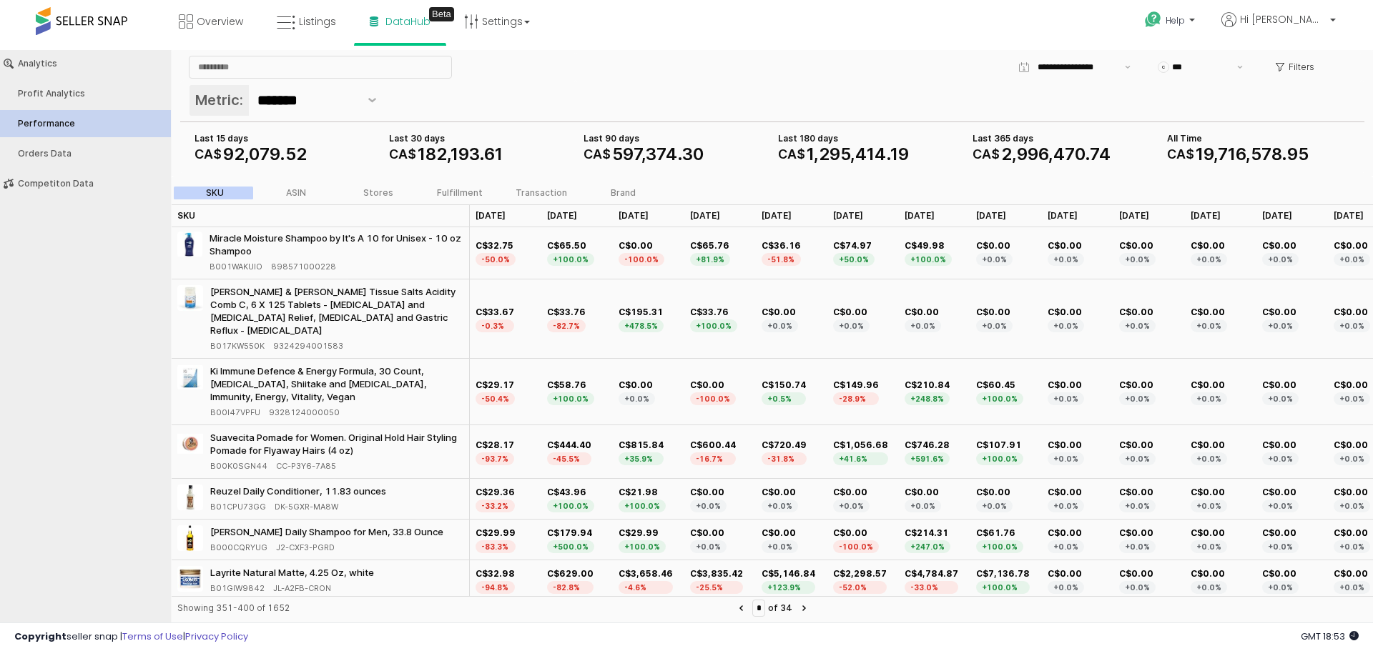
scroll to position [2296, 0]
click at [812, 614] on button "Next page" at bounding box center [803, 608] width 17 height 17
type input "*"
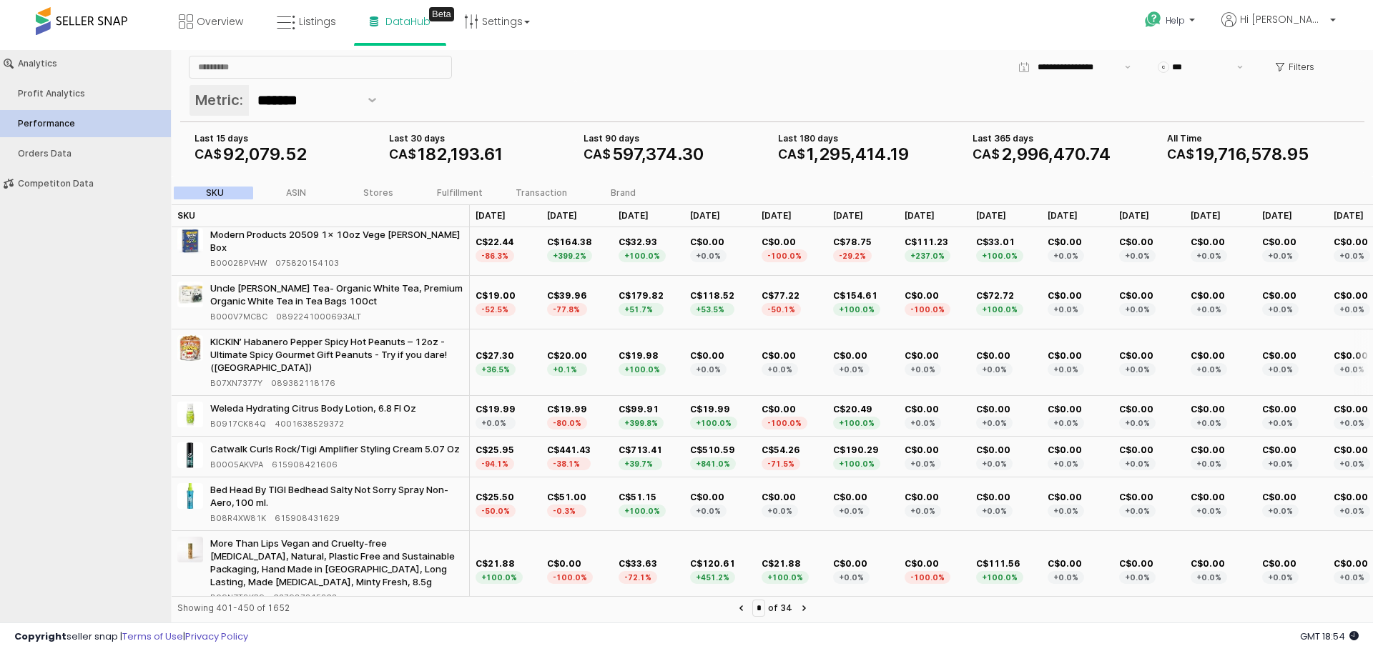
scroll to position [572, 0]
